Goal: Information Seeking & Learning: Learn about a topic

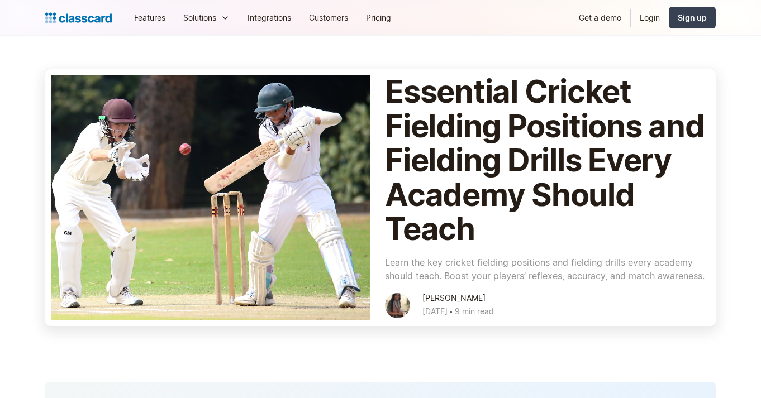
click at [236, 222] on div at bounding box center [210, 198] width 319 height 246
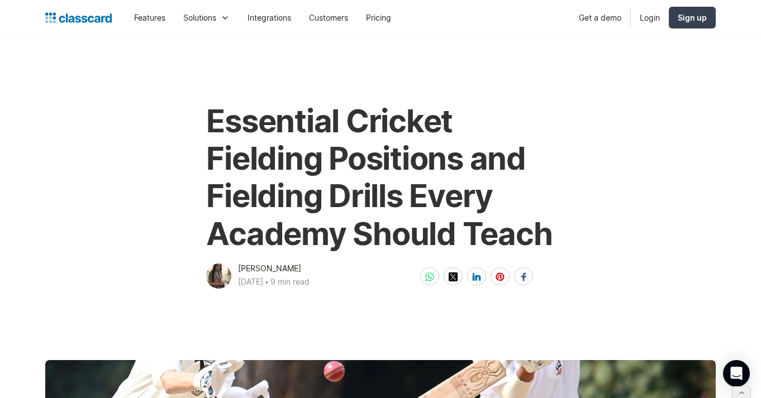
click at [336, 227] on h1 "Essential Cricket Fielding Positions and Fielding Drills Every Academy Should T…" at bounding box center [380, 178] width 348 height 150
click at [51, 87] on main "Essential Cricket Fielding Positions and Fielding Drills Every Academy Should […" at bounding box center [380, 163] width 761 height 255
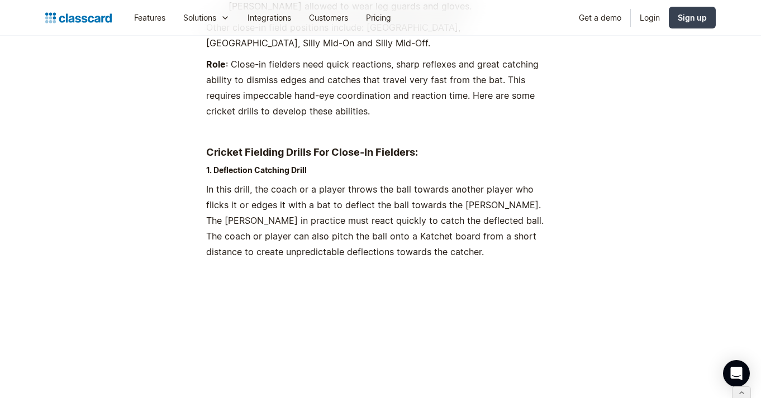
scroll to position [2118, 0]
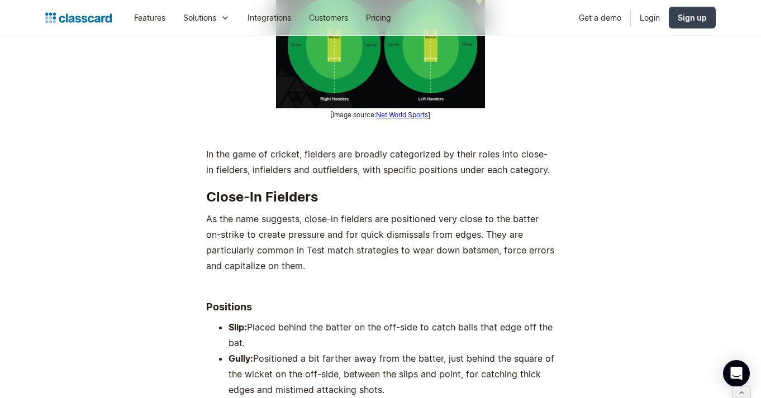
scroll to position [1693, 0]
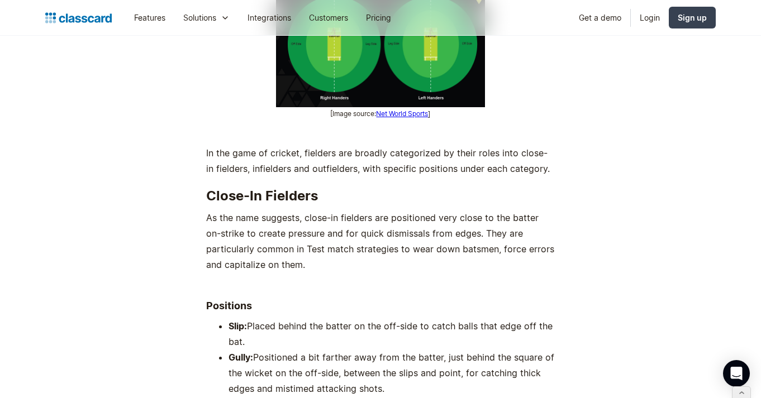
click at [390, 112] on link "Net World Sports" at bounding box center [402, 113] width 52 height 8
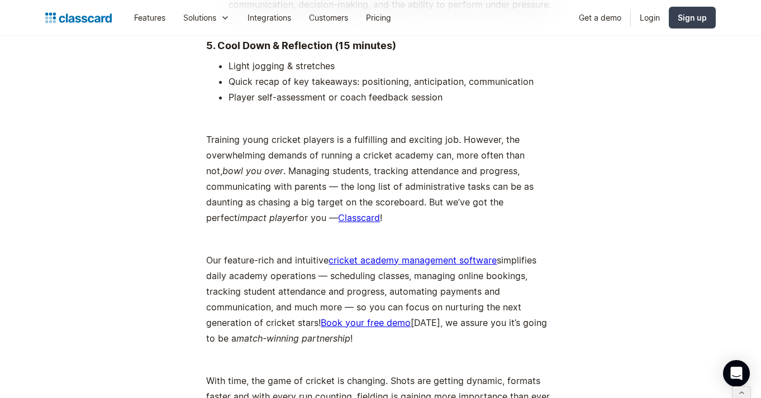
scroll to position [7192, 0]
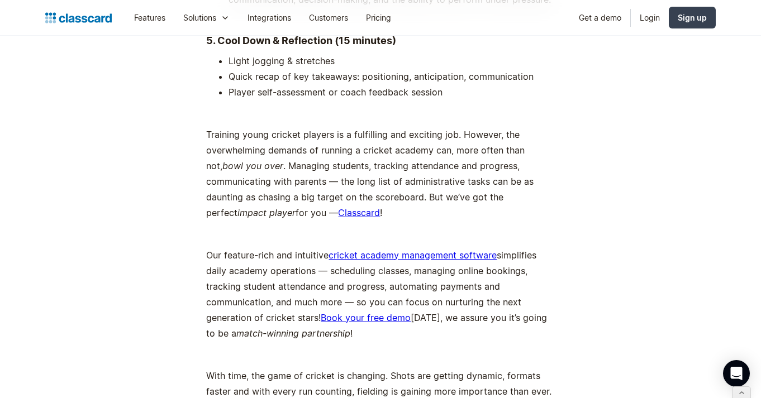
click at [338, 207] on link "Classcard" at bounding box center [359, 212] width 42 height 11
click at [395, 250] on link "cricket academy management software" at bounding box center [412, 255] width 168 height 11
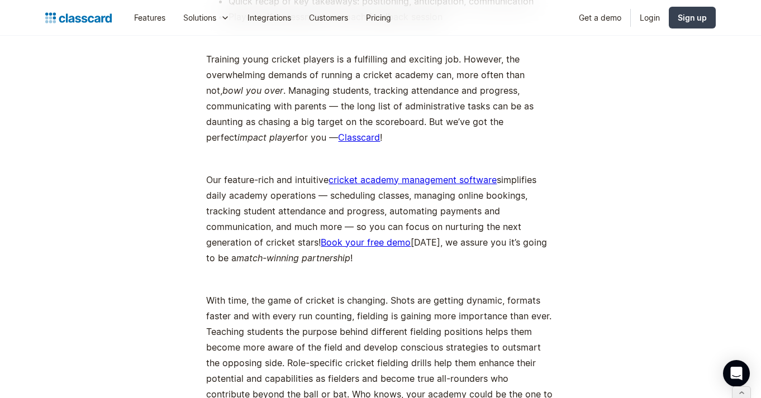
scroll to position [7271, 0]
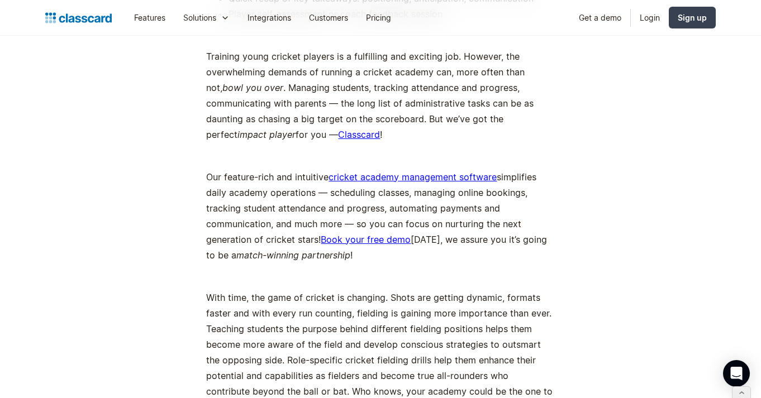
click at [380, 234] on link "Book your free demo" at bounding box center [366, 239] width 90 height 11
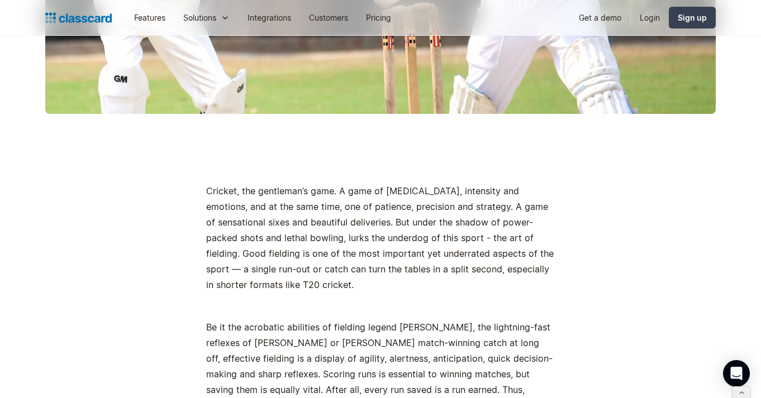
scroll to position [0, 0]
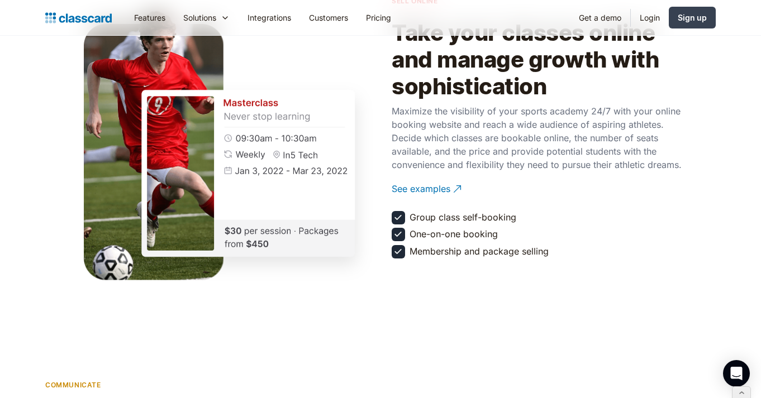
scroll to position [1319, 0]
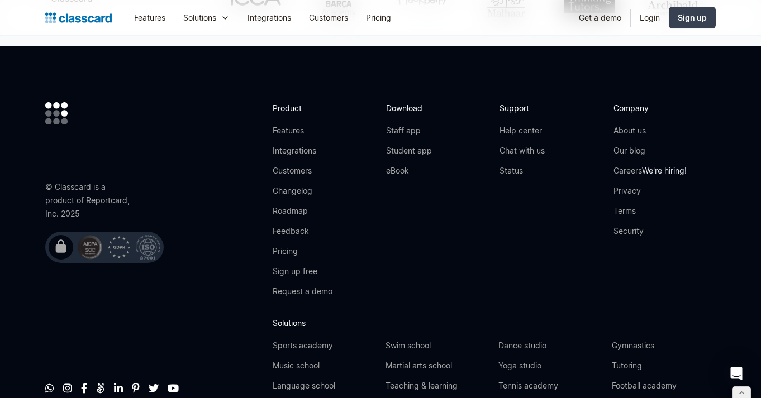
scroll to position [789, 0]
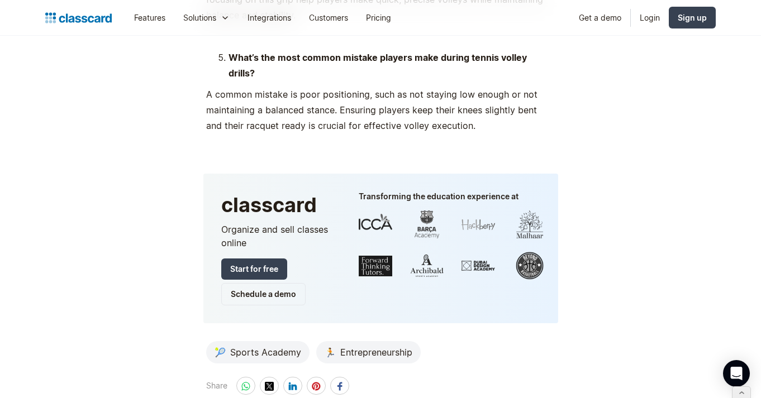
scroll to position [7542, 0]
